Goal: Task Accomplishment & Management: Use online tool/utility

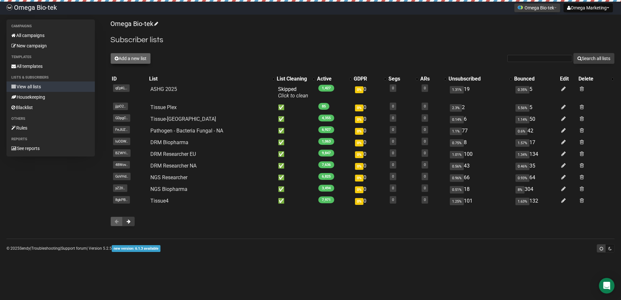
click at [128, 59] on button "Add a new list" at bounding box center [130, 58] width 40 height 11
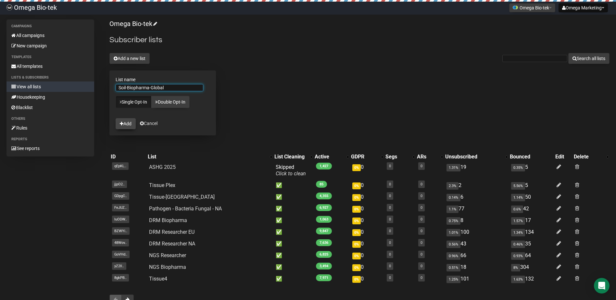
type input "Soil-Biopharma-Global"
click at [134, 123] on button "Add" at bounding box center [126, 123] width 20 height 11
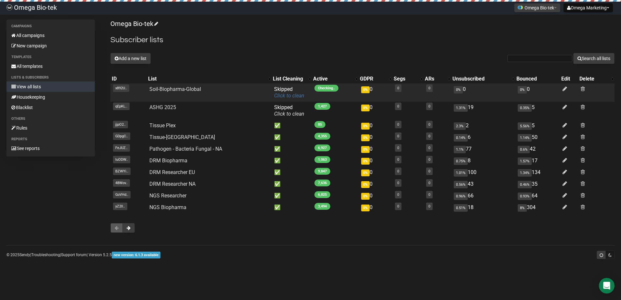
click at [289, 94] on link "Click to clean" at bounding box center [289, 96] width 30 height 6
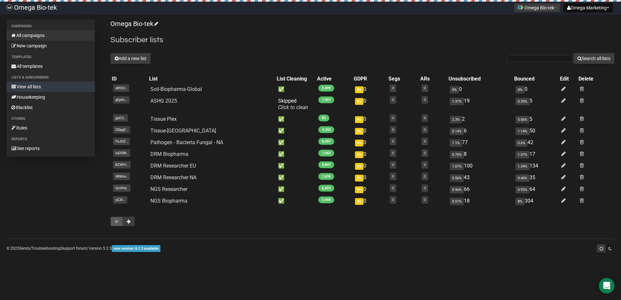
click at [34, 35] on link "All campaigns" at bounding box center [50, 35] width 88 height 10
